Goal: Information Seeking & Learning: Learn about a topic

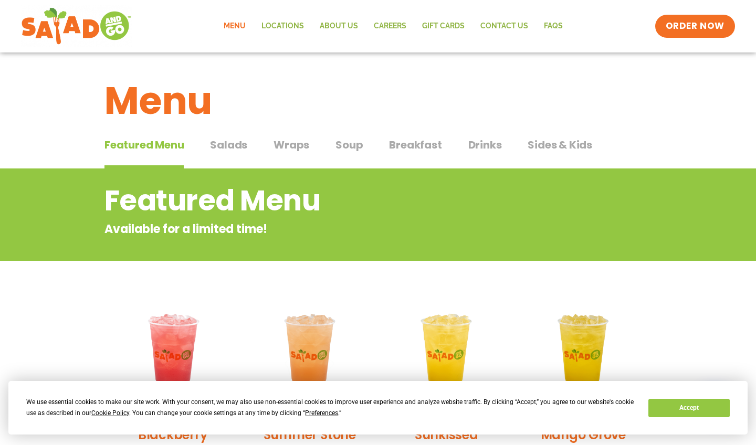
click at [674, 405] on button "Accept" at bounding box center [688, 408] width 81 height 18
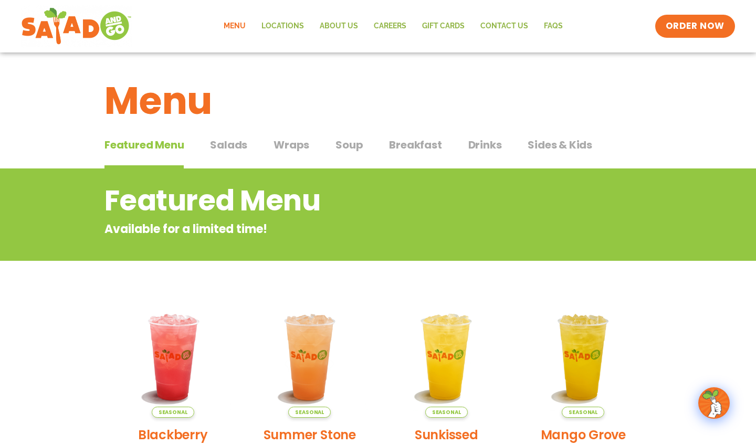
click at [225, 145] on span "Salads" at bounding box center [228, 145] width 37 height 16
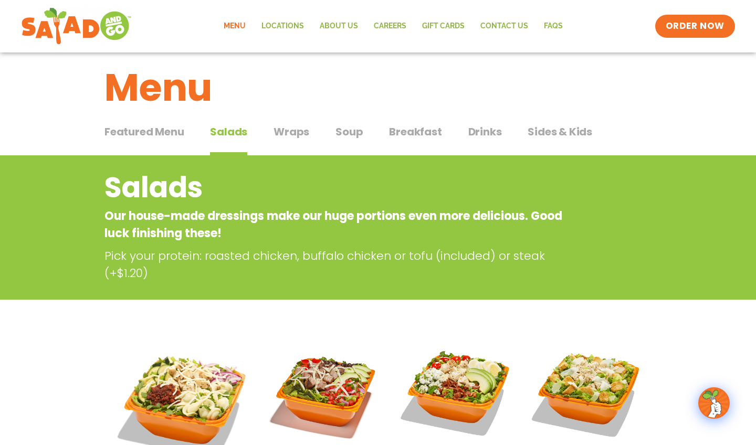
scroll to position [12, 0]
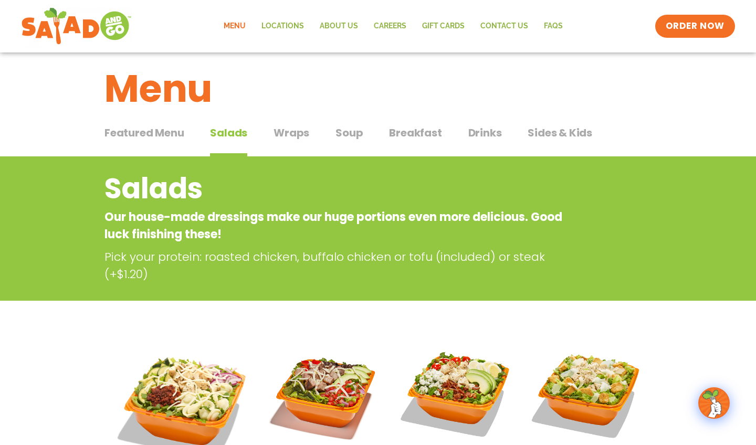
click at [298, 134] on span "Wraps" at bounding box center [291, 133] width 36 height 16
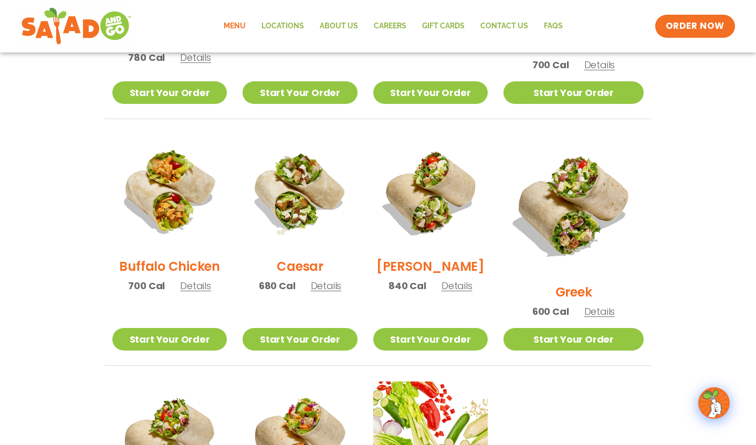
scroll to position [444, 0]
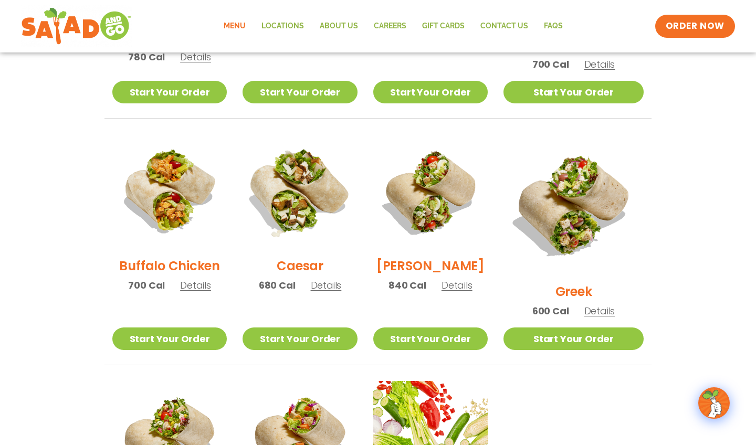
click at [288, 209] on img at bounding box center [300, 191] width 134 height 134
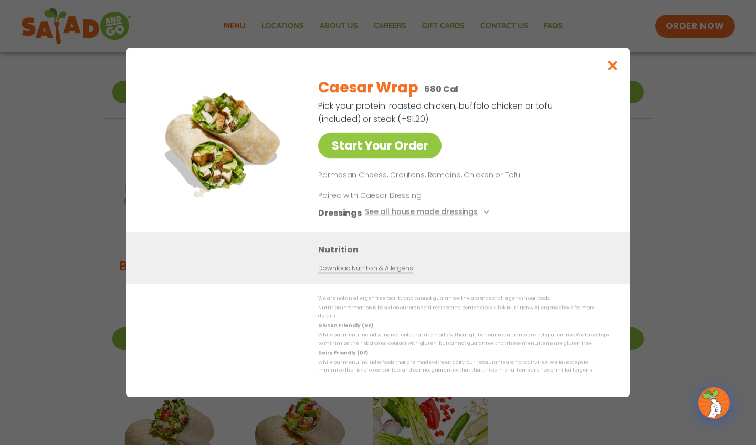
click at [613, 68] on icon "Close modal" at bounding box center [612, 65] width 13 height 11
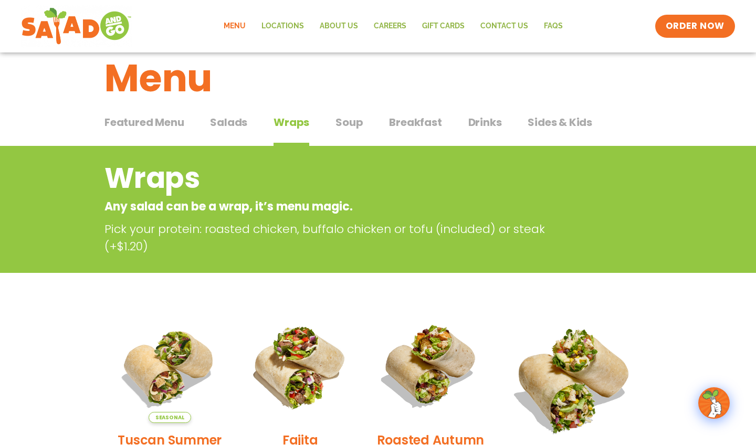
scroll to position [5, 0]
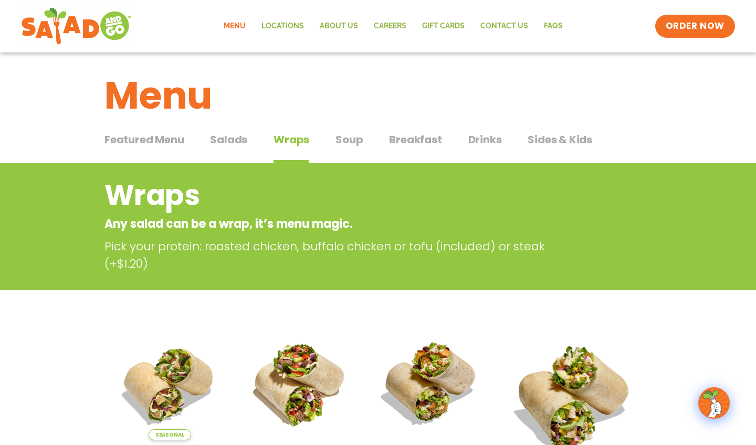
click at [360, 139] on span "Soup" at bounding box center [348, 140] width 27 height 16
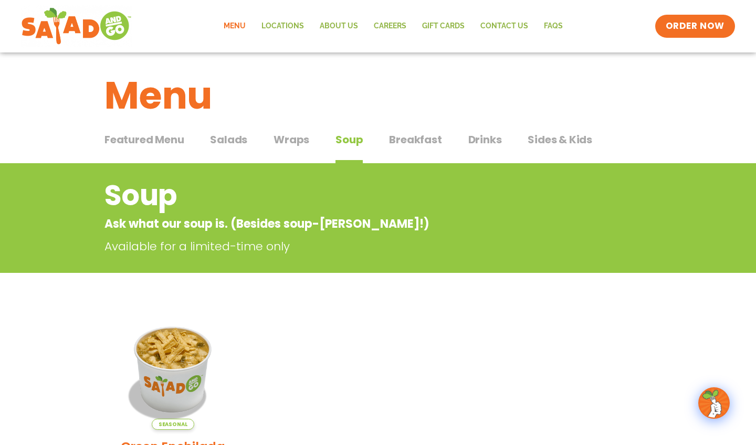
click at [407, 138] on span "Breakfast" at bounding box center [415, 140] width 52 height 16
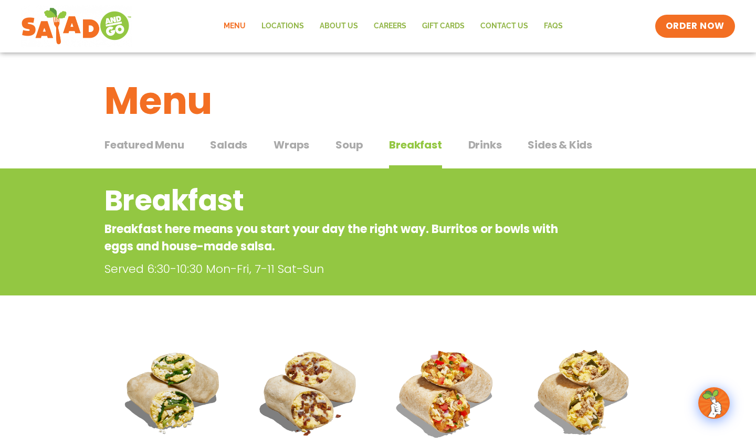
click at [488, 142] on span "Drinks" at bounding box center [485, 145] width 34 height 16
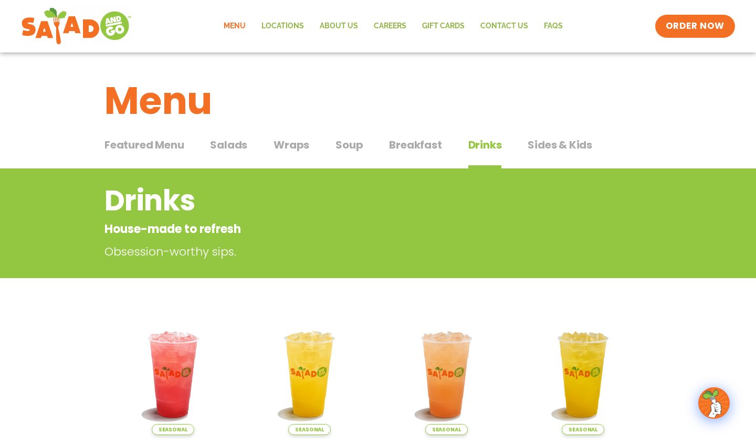
click at [288, 145] on span "Wraps" at bounding box center [291, 145] width 36 height 16
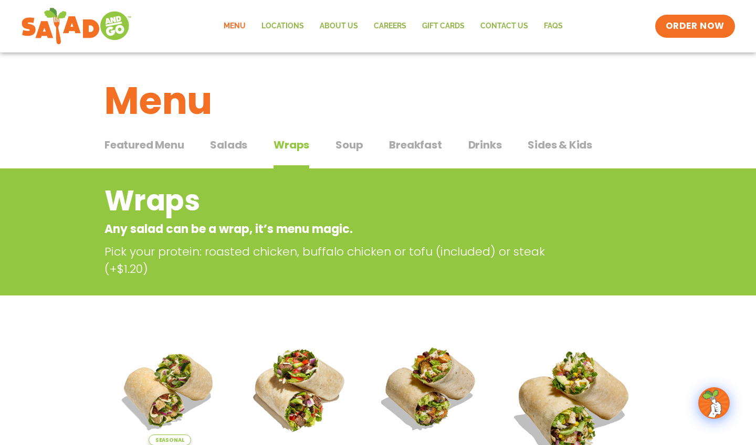
click at [136, 145] on span "Featured Menu" at bounding box center [143, 145] width 79 height 16
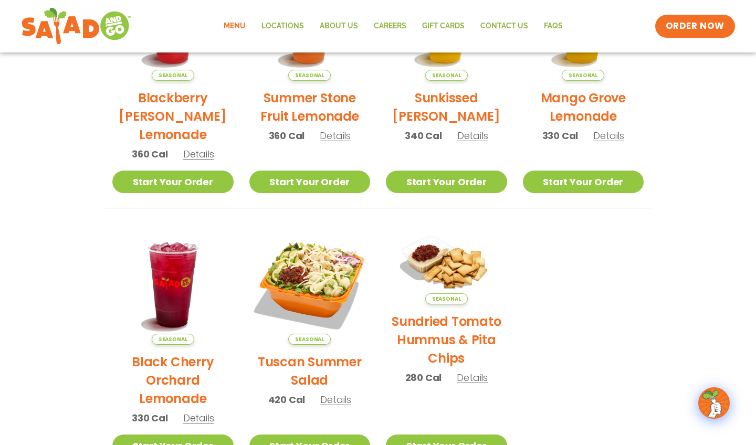
scroll to position [333, 0]
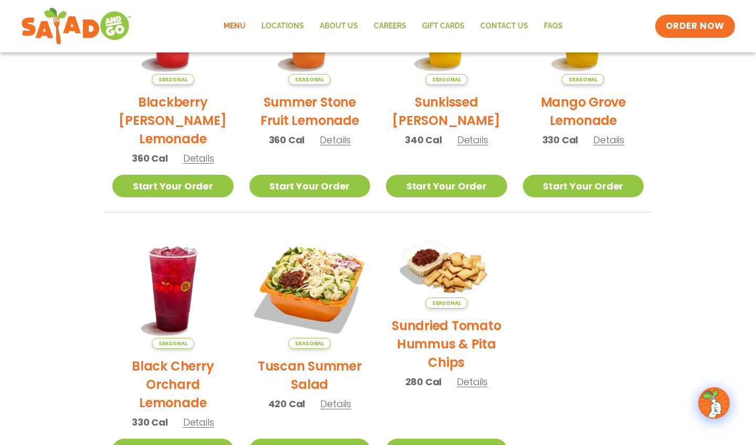
click at [479, 328] on h2 "Sundried Tomato Hummus & Pita Chips" at bounding box center [446, 344] width 121 height 55
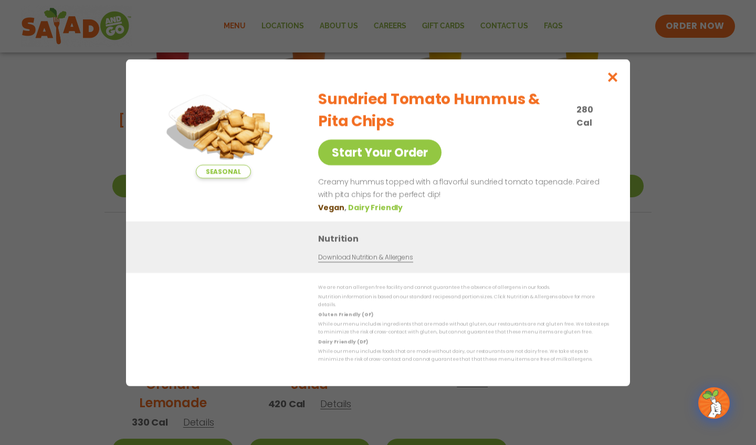
click at [611, 82] on icon "Close modal" at bounding box center [612, 76] width 13 height 11
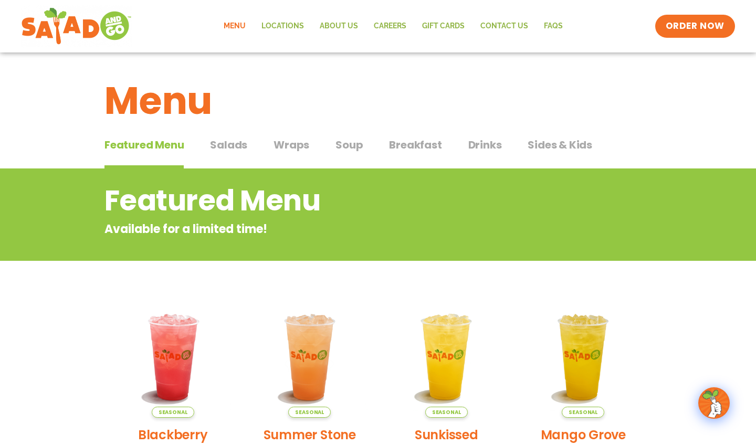
scroll to position [0, 0]
click at [303, 143] on span "Wraps" at bounding box center [291, 145] width 36 height 16
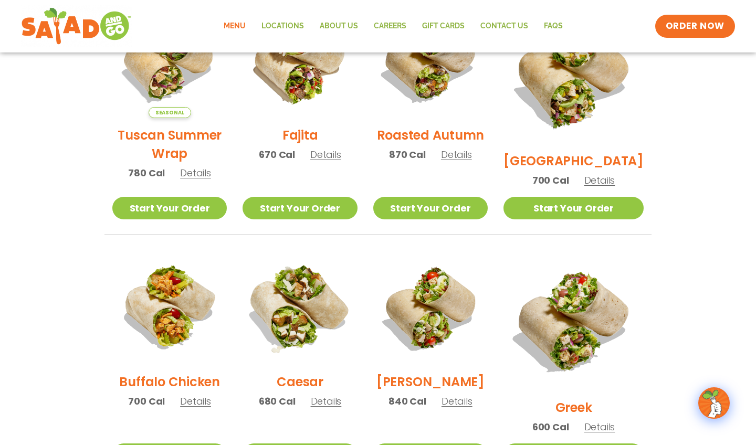
scroll to position [327, 0]
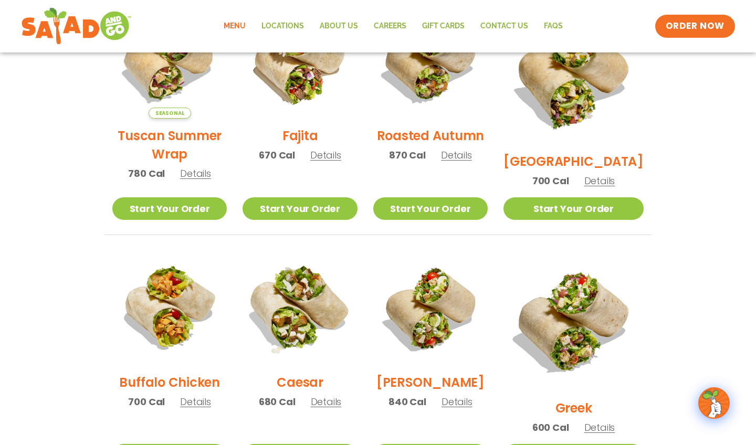
click at [318, 302] on img at bounding box center [300, 308] width 134 height 134
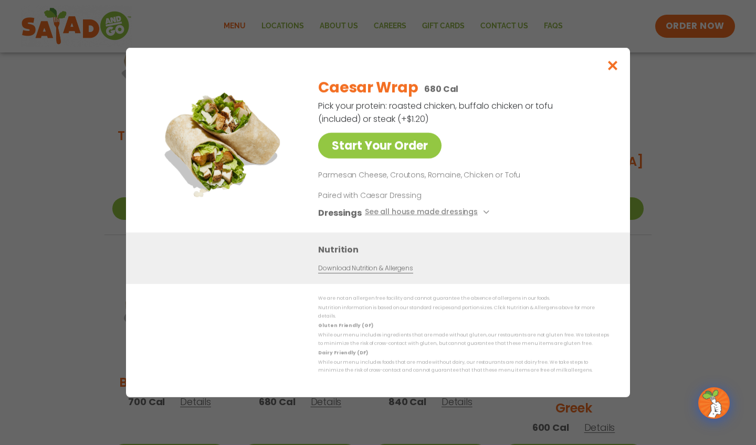
click at [613, 71] on icon "Close modal" at bounding box center [612, 65] width 13 height 11
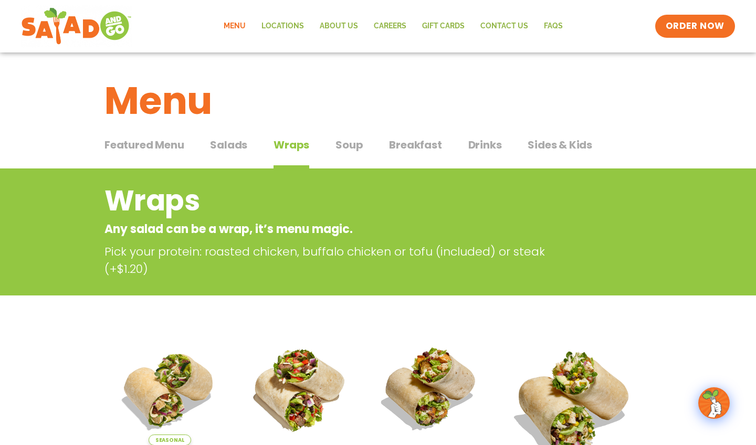
scroll to position [0, 0]
click at [485, 145] on span "Drinks" at bounding box center [485, 145] width 34 height 16
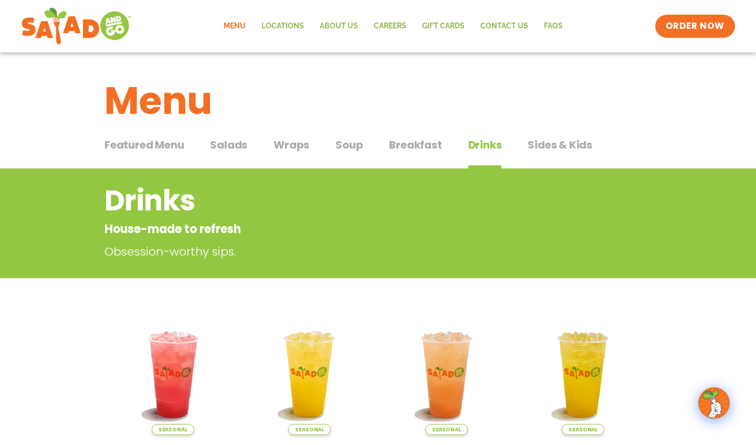
click at [296, 145] on span "Wraps" at bounding box center [291, 145] width 36 height 16
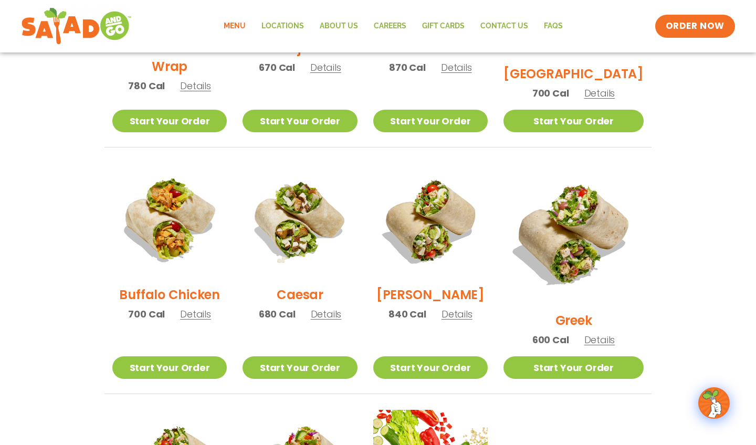
scroll to position [415, 0]
